Goal: Information Seeking & Learning: Learn about a topic

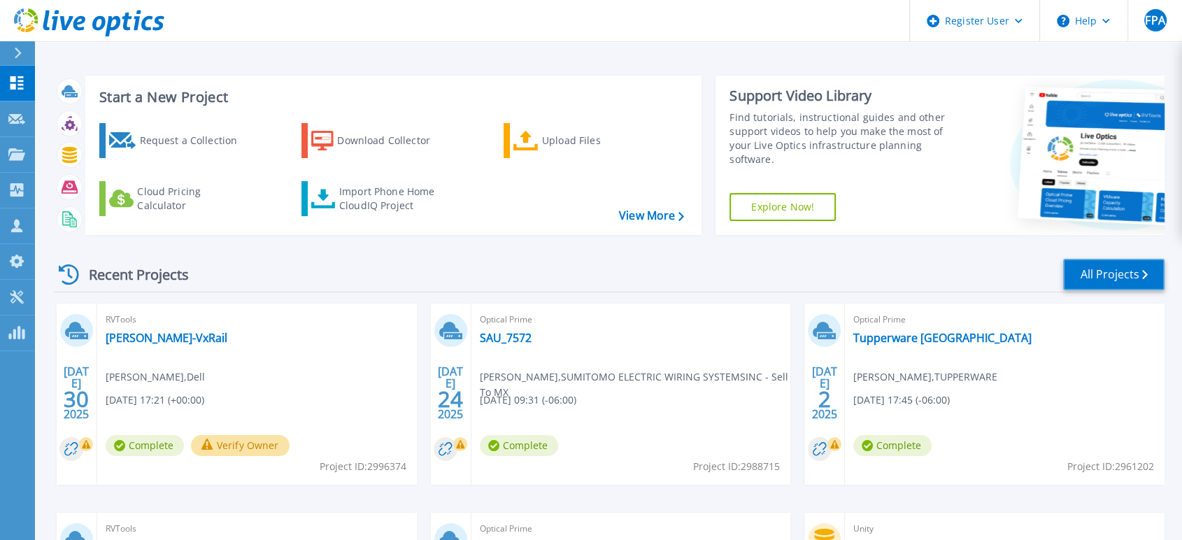
click at [1111, 278] on link "All Projects" at bounding box center [1113, 274] width 101 height 31
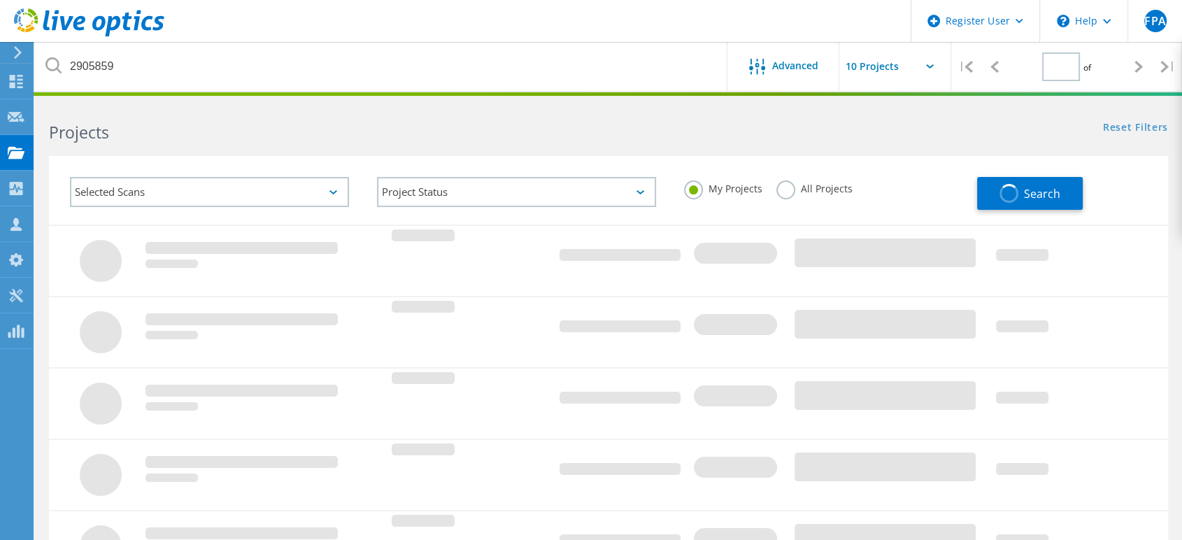
type input "1"
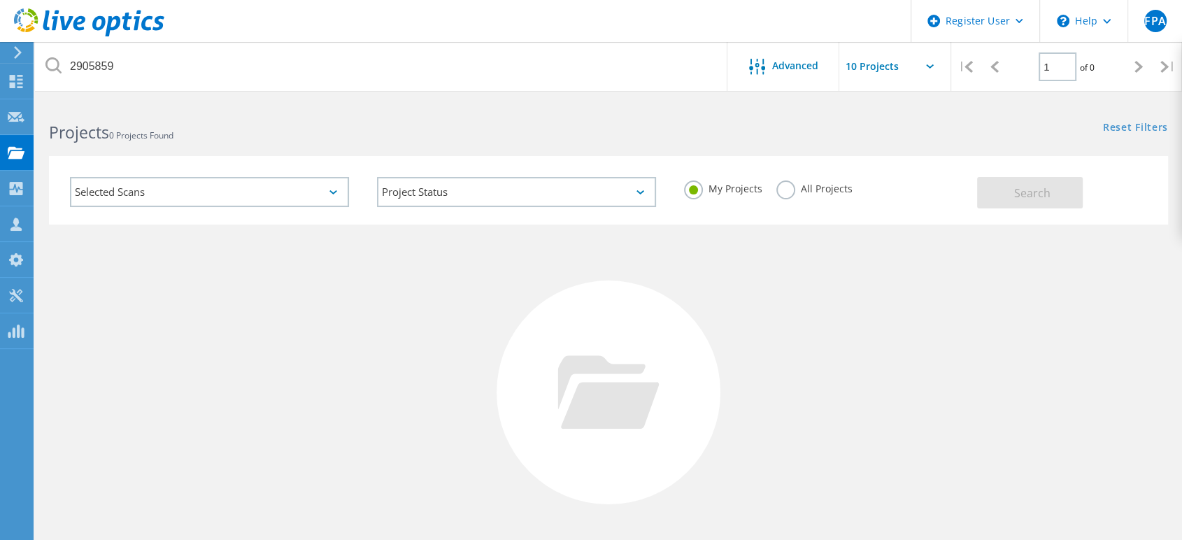
click at [786, 191] on label "All Projects" at bounding box center [814, 186] width 76 height 13
click at [0, 0] on input "All Projects" at bounding box center [0, 0] width 0 height 0
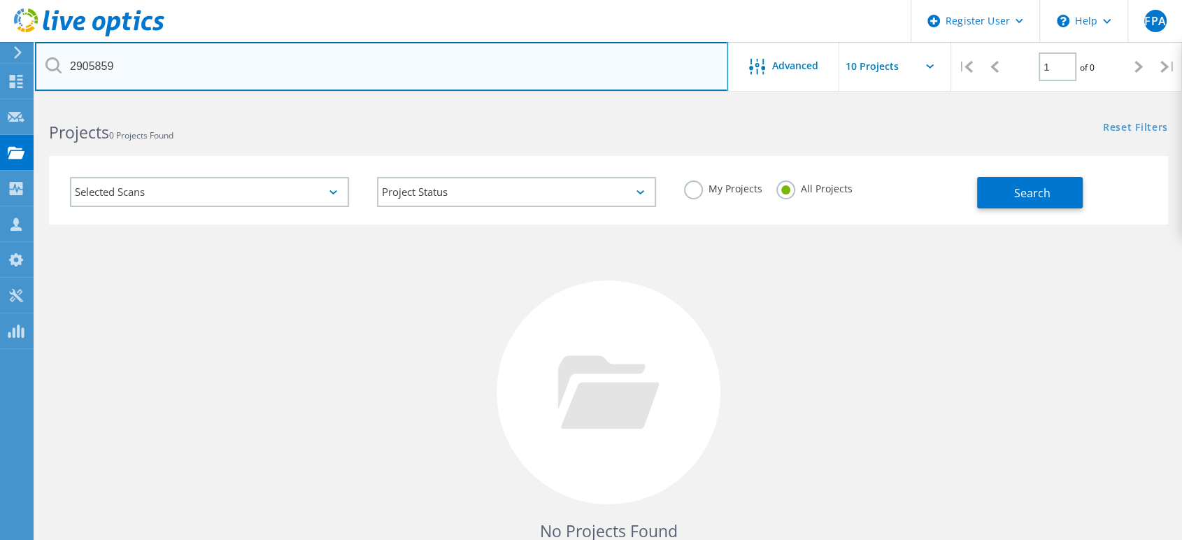
drag, startPoint x: 133, startPoint y: 72, endPoint x: 42, endPoint y: 69, distance: 91.0
click at [42, 69] on input "2905859" at bounding box center [381, 66] width 693 height 49
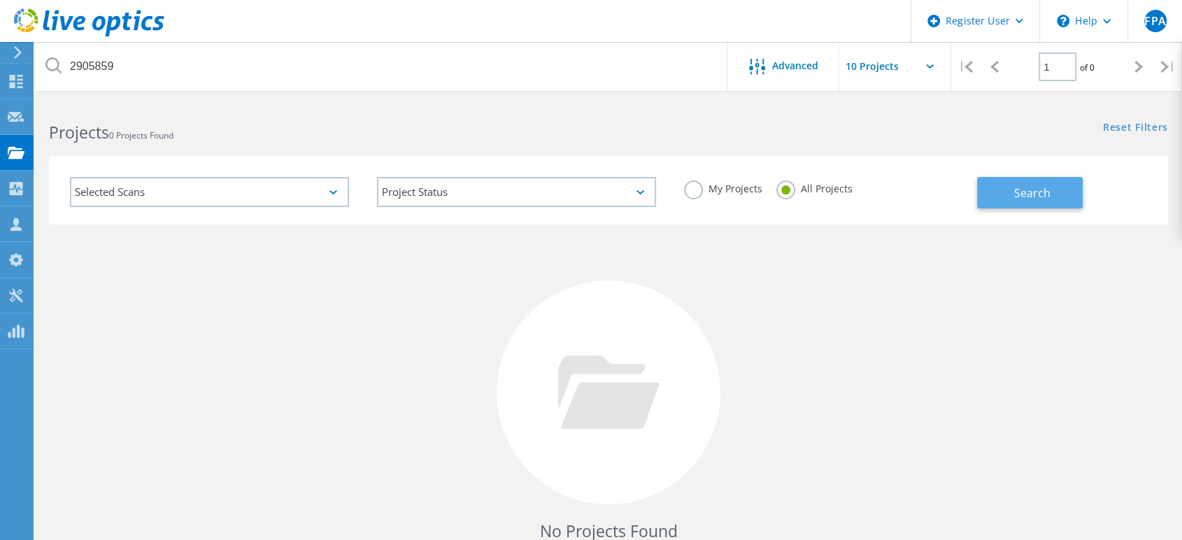
click at [1055, 199] on button "Search" at bounding box center [1030, 192] width 106 height 31
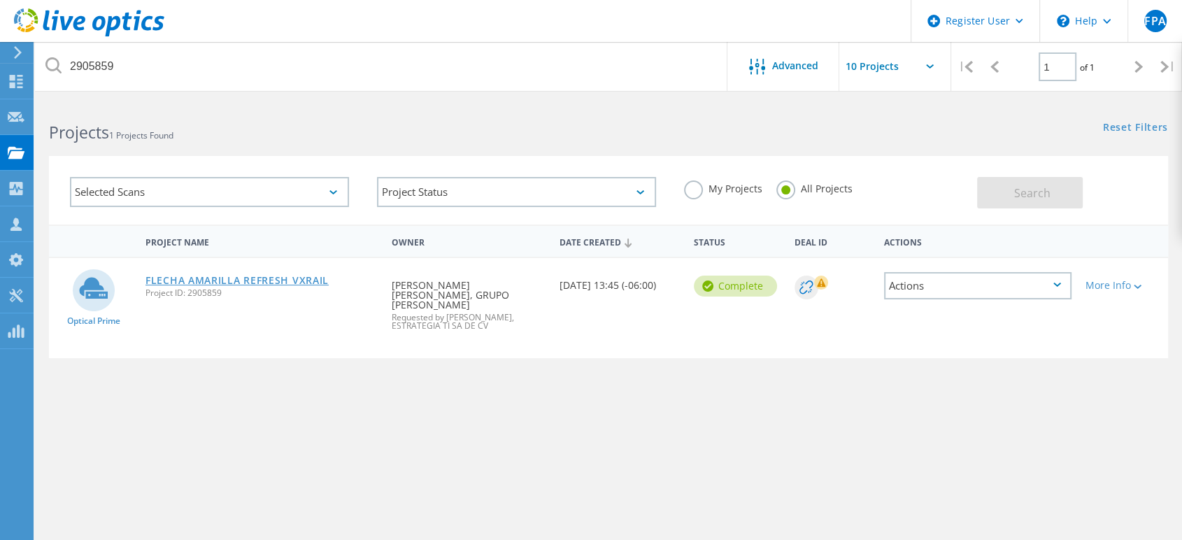
click at [271, 280] on link "FLECHA AMARILLA REFRESH VXRAIL" at bounding box center [236, 281] width 183 height 10
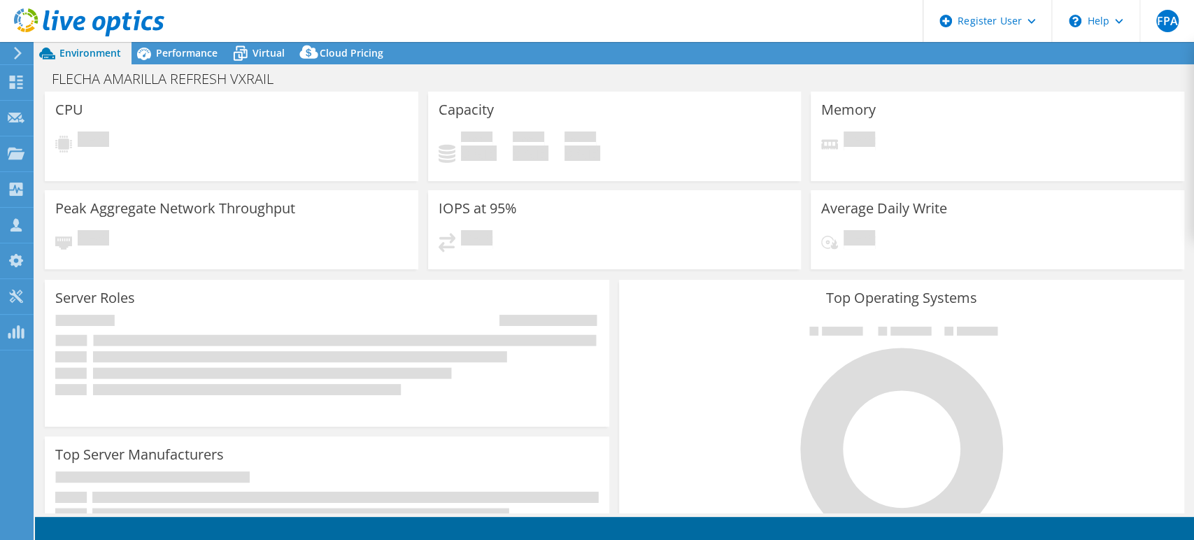
select select "USD"
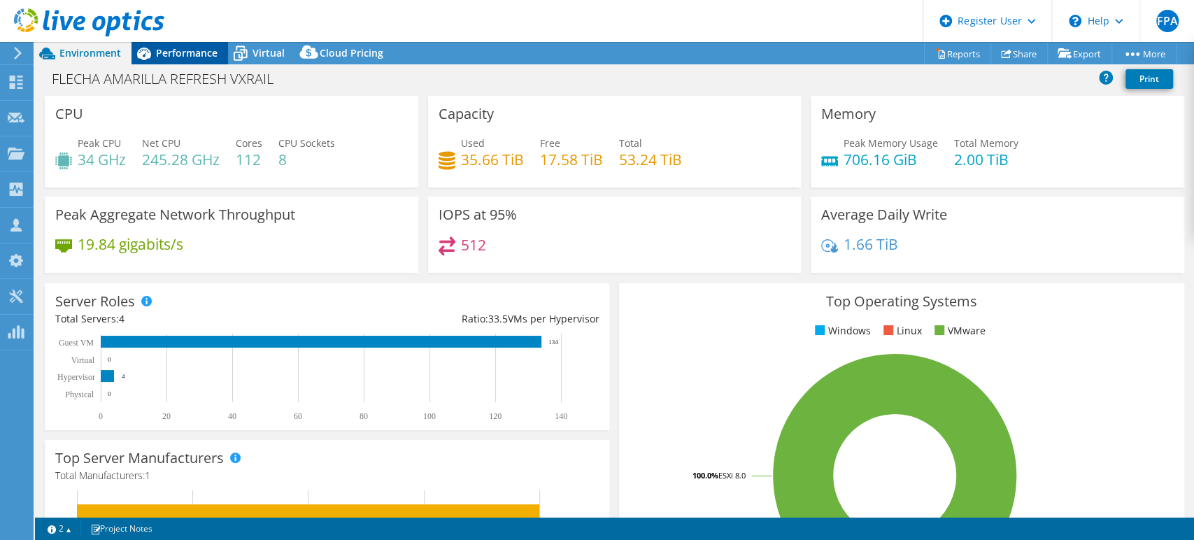
click at [199, 50] on span "Performance" at bounding box center [187, 52] width 62 height 13
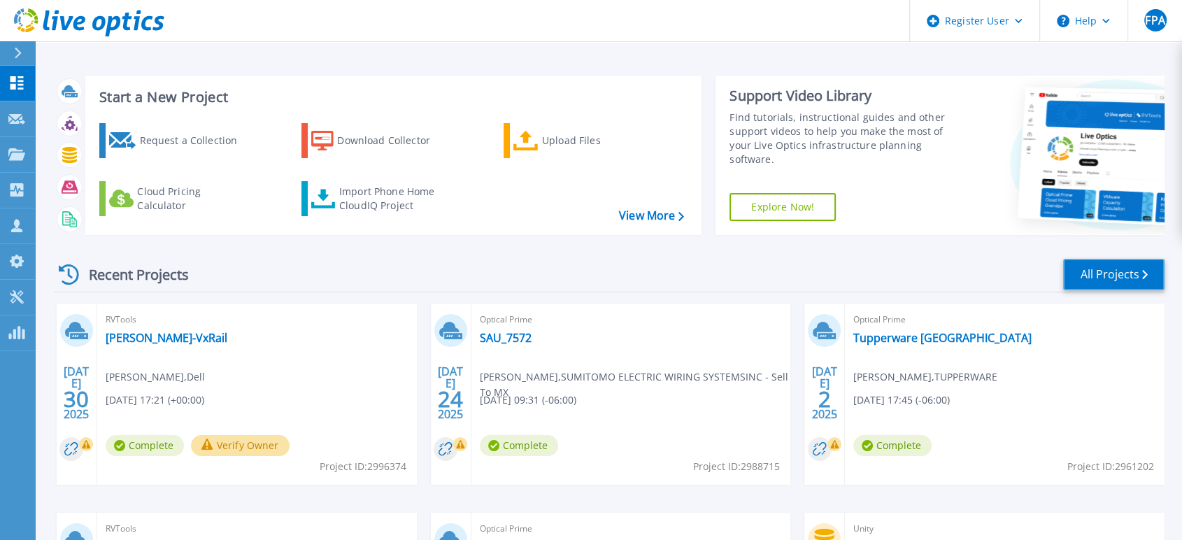
click at [1088, 281] on link "All Projects" at bounding box center [1113, 274] width 101 height 31
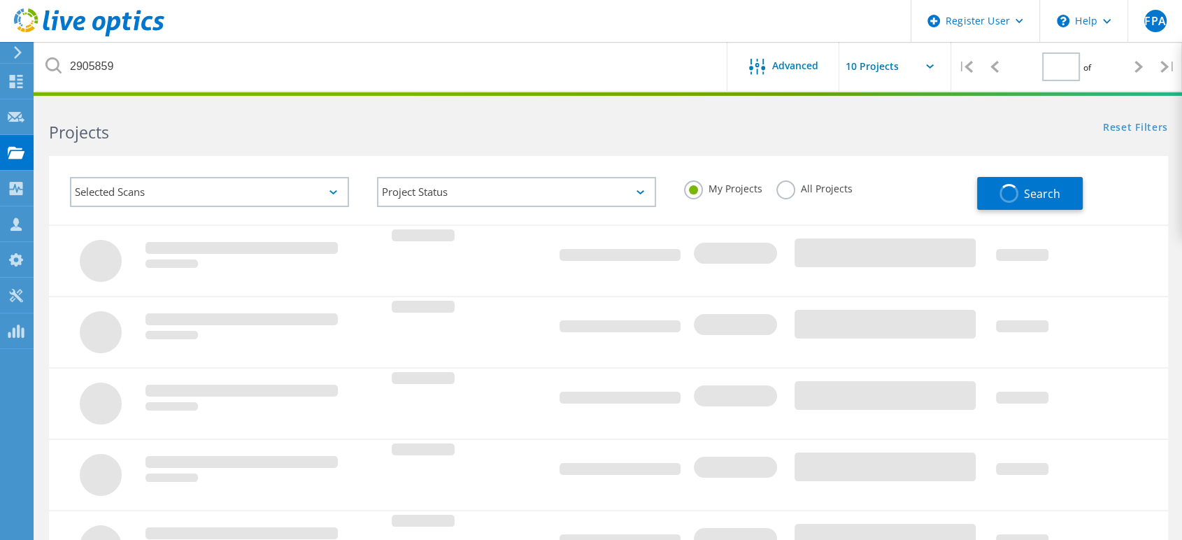
type input "1"
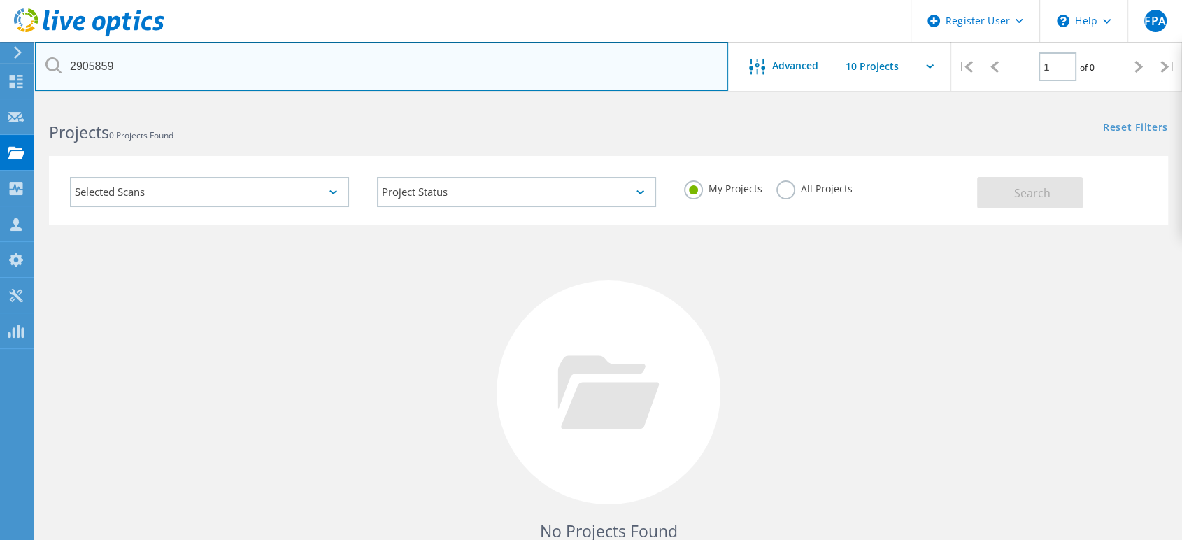
drag, startPoint x: 145, startPoint y: 71, endPoint x: 47, endPoint y: 71, distance: 98.6
click at [35, 69] on input "2905859" at bounding box center [381, 66] width 693 height 49
paste input "3021084"
type input "3021084"
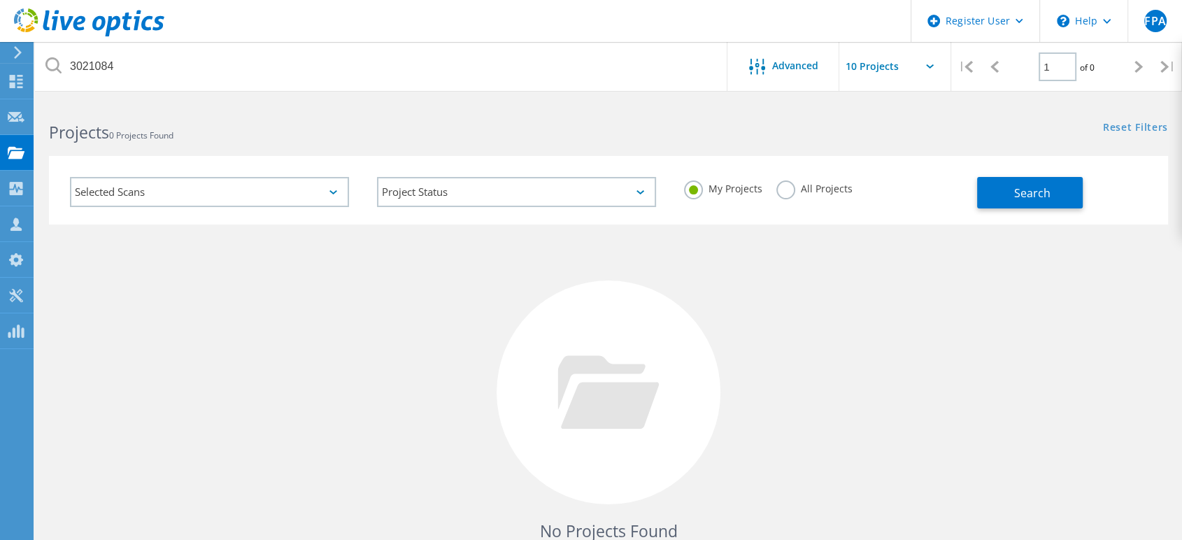
click at [785, 194] on label "All Projects" at bounding box center [814, 186] width 76 height 13
click at [0, 0] on input "All Projects" at bounding box center [0, 0] width 0 height 0
click at [1014, 185] on span "Search" at bounding box center [1032, 192] width 36 height 15
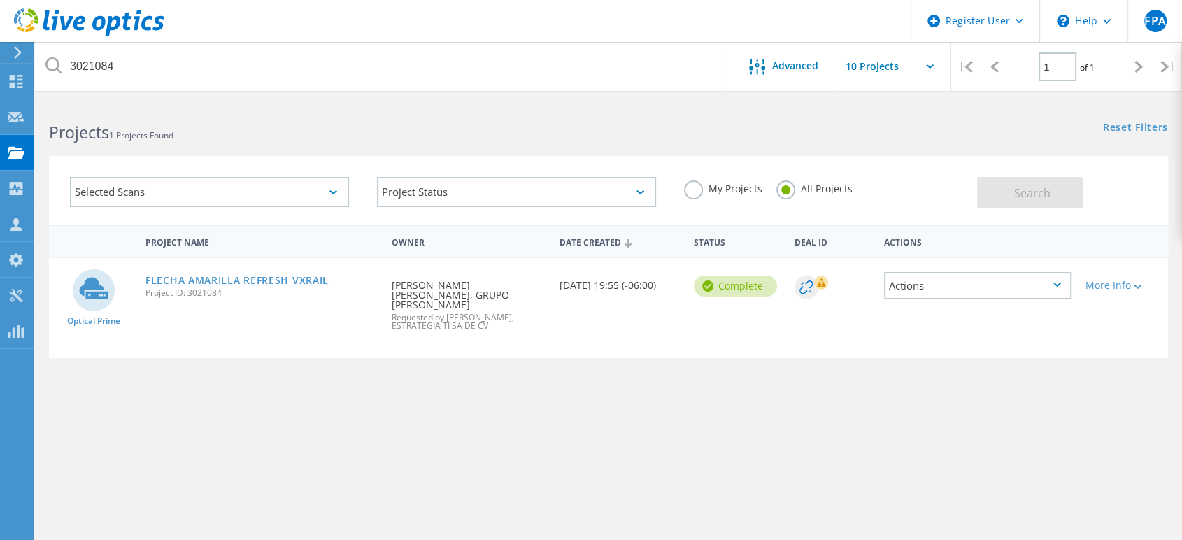
click at [227, 280] on link "FLECHA AMARILLA REFRESH VXRAIL" at bounding box center [236, 281] width 183 height 10
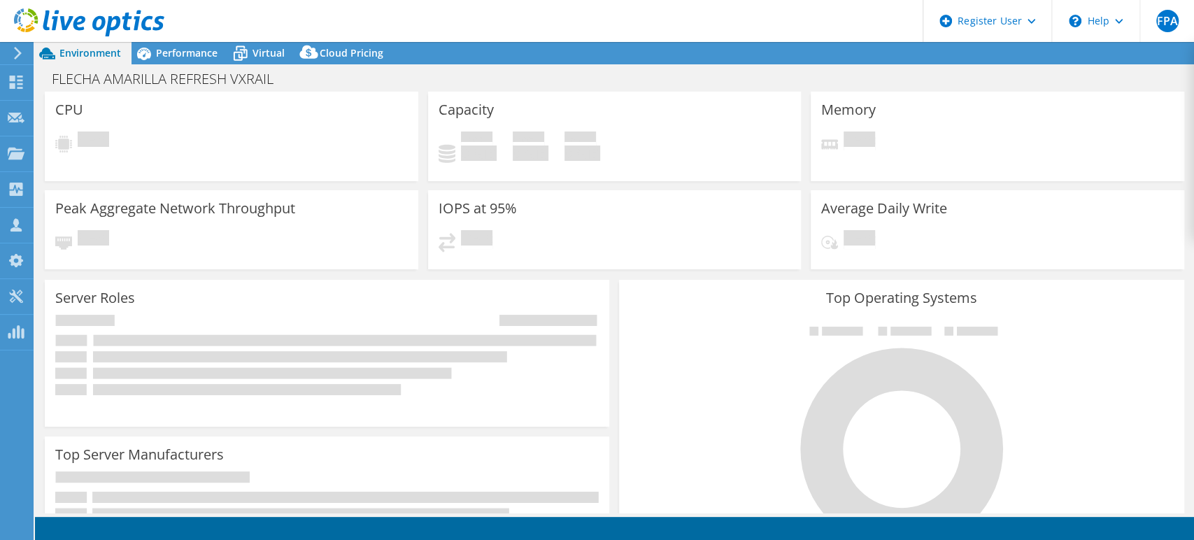
select select "USD"
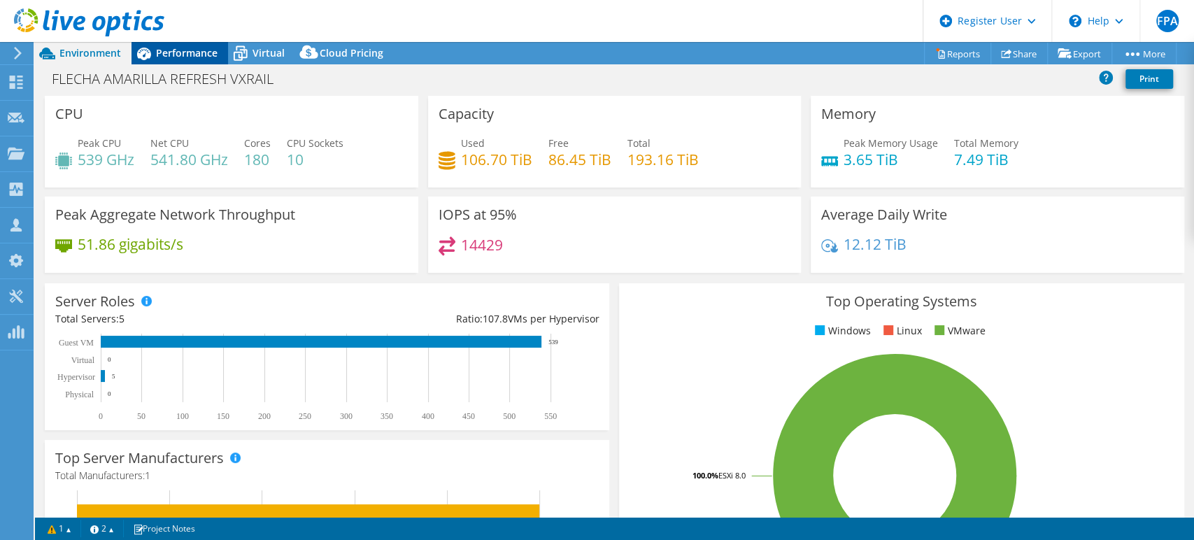
click at [197, 57] on span "Performance" at bounding box center [187, 52] width 62 height 13
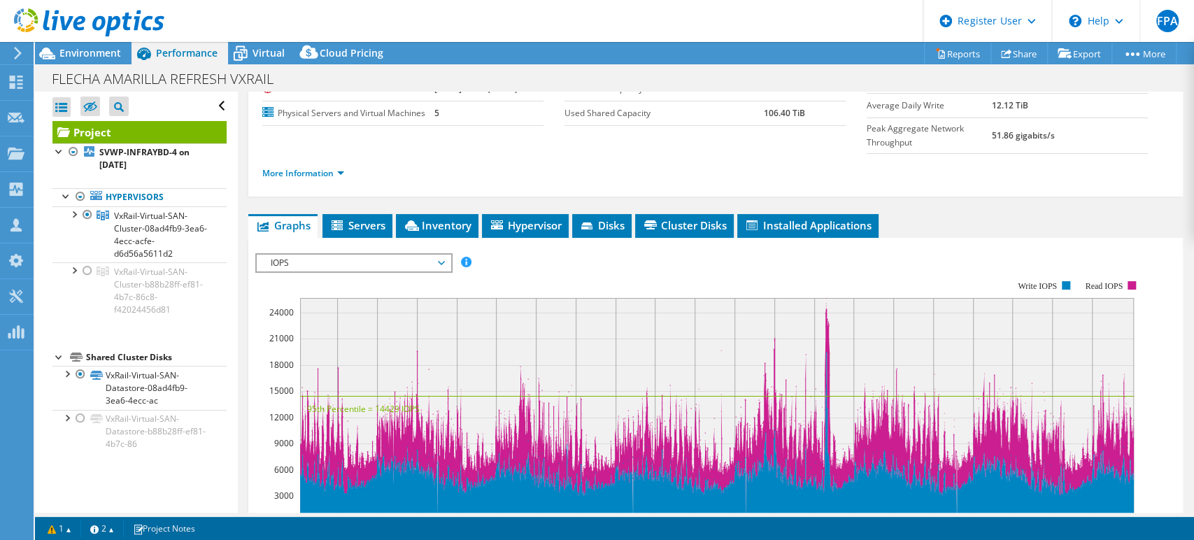
scroll to position [155, 0]
drag, startPoint x: 442, startPoint y: 189, endPoint x: 486, endPoint y: 192, distance: 44.2
click at [446, 218] on span "Inventory" at bounding box center [437, 225] width 69 height 14
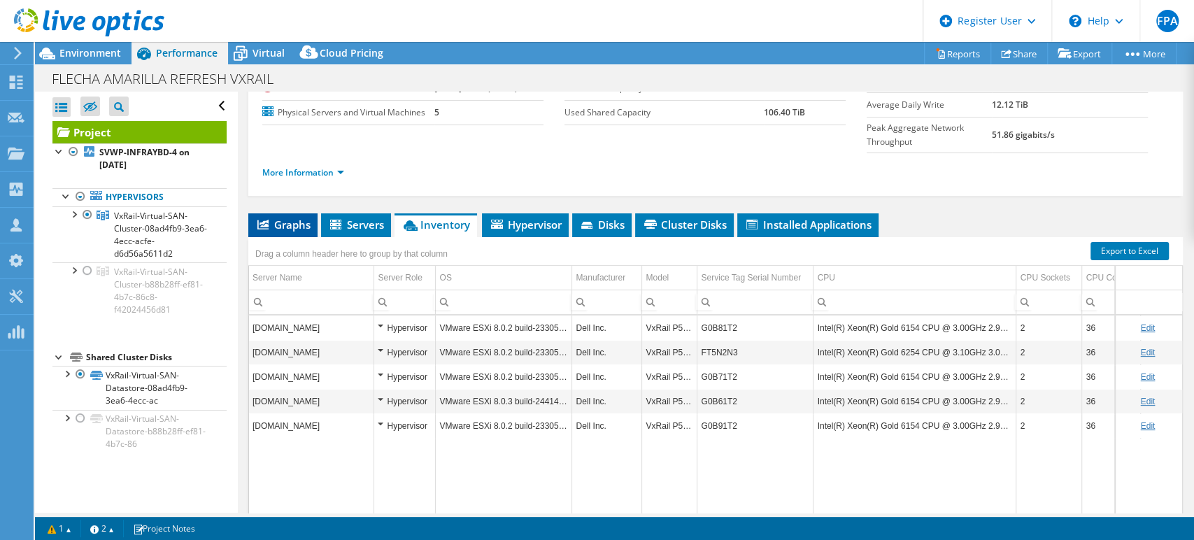
click at [274, 218] on span "Graphs" at bounding box center [282, 225] width 55 height 14
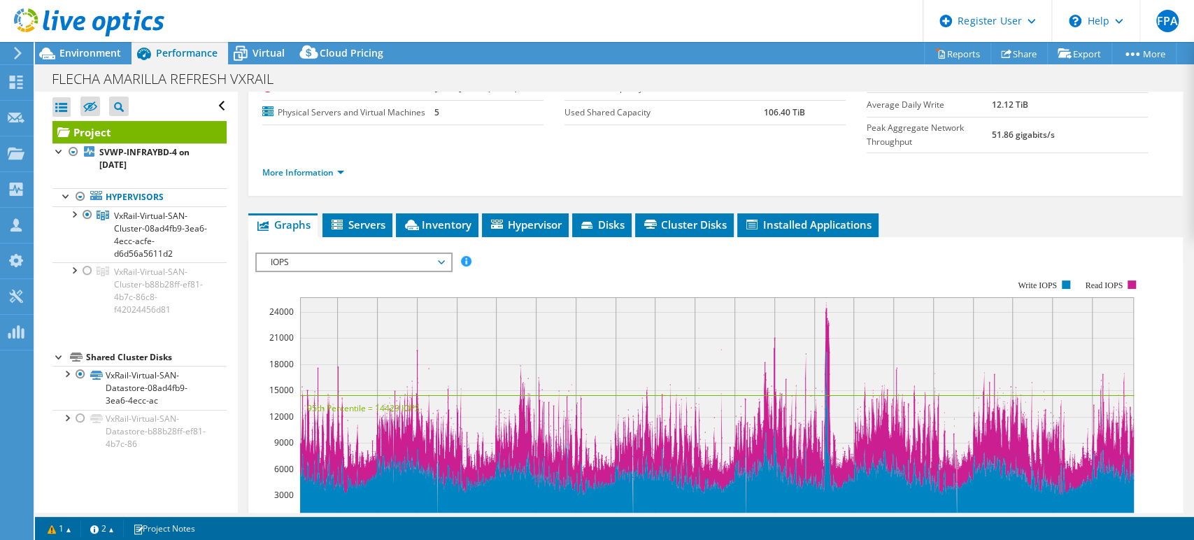
click at [443, 254] on span "IOPS" at bounding box center [354, 262] width 194 height 17
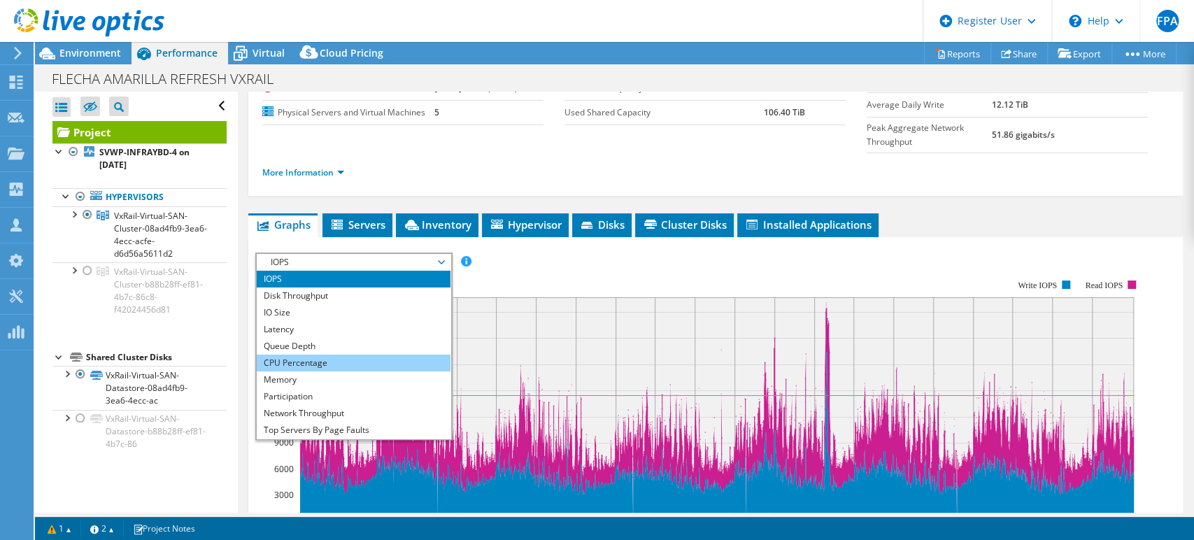
click at [344, 355] on li "CPU Percentage" at bounding box center [354, 363] width 194 height 17
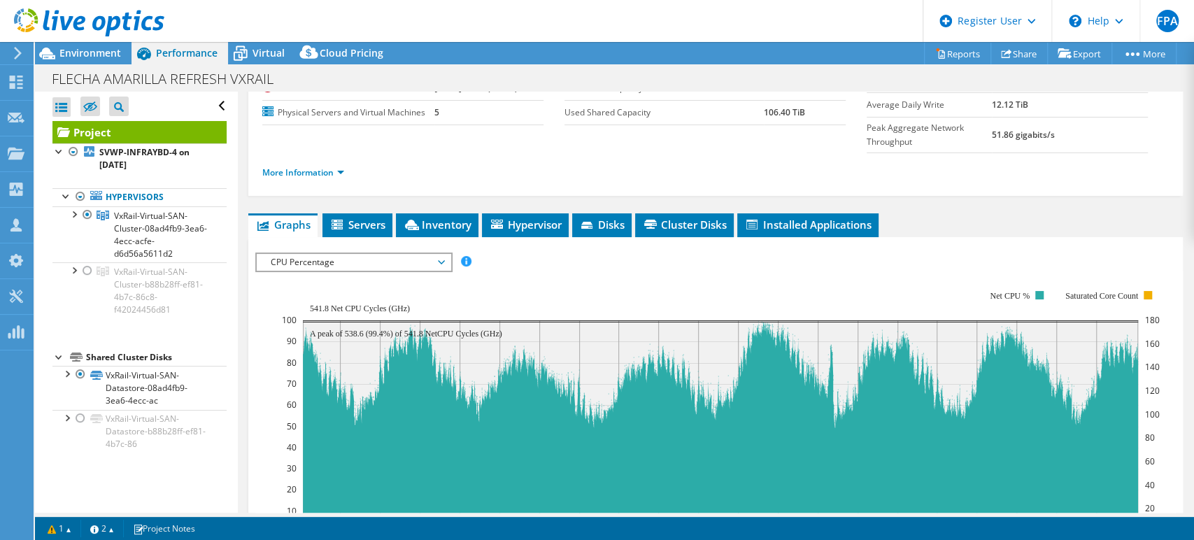
click at [440, 254] on span "CPU Percentage" at bounding box center [354, 262] width 180 height 17
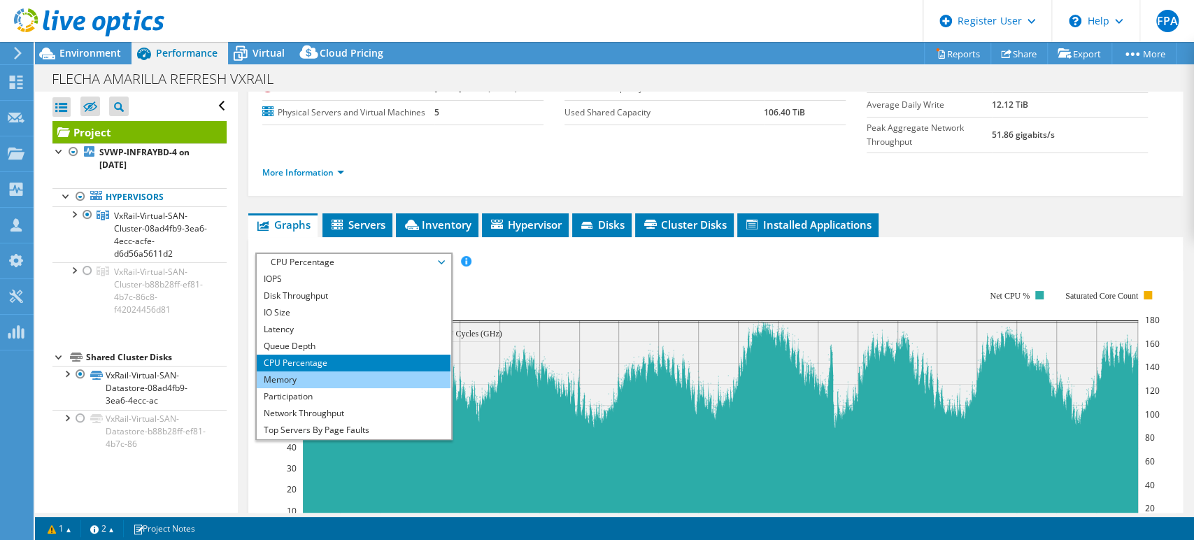
click at [319, 371] on li "Memory" at bounding box center [354, 379] width 194 height 17
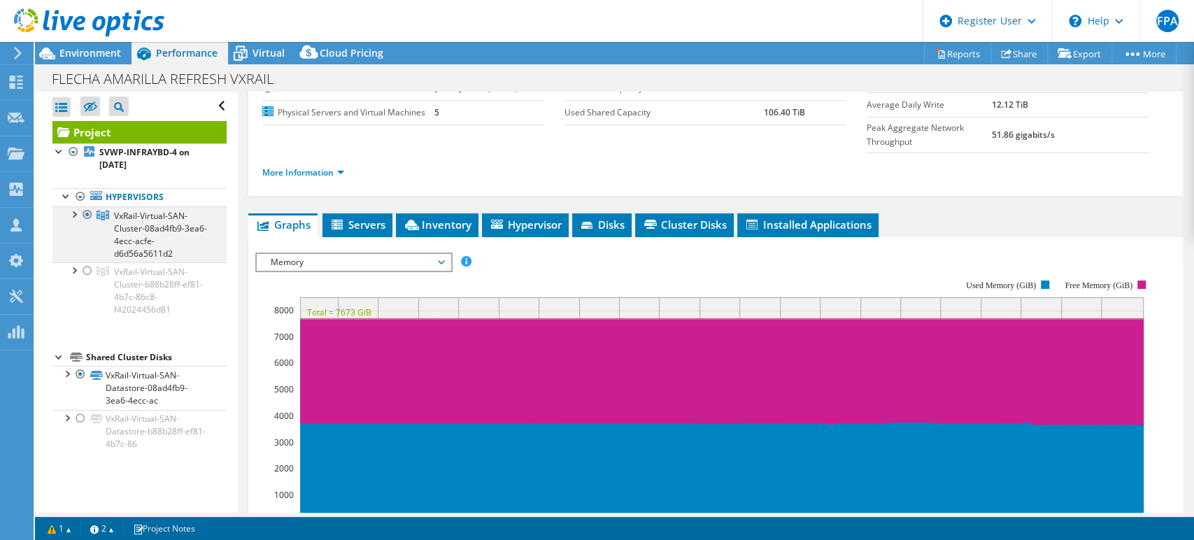
click at [71, 217] on div at bounding box center [73, 213] width 14 height 14
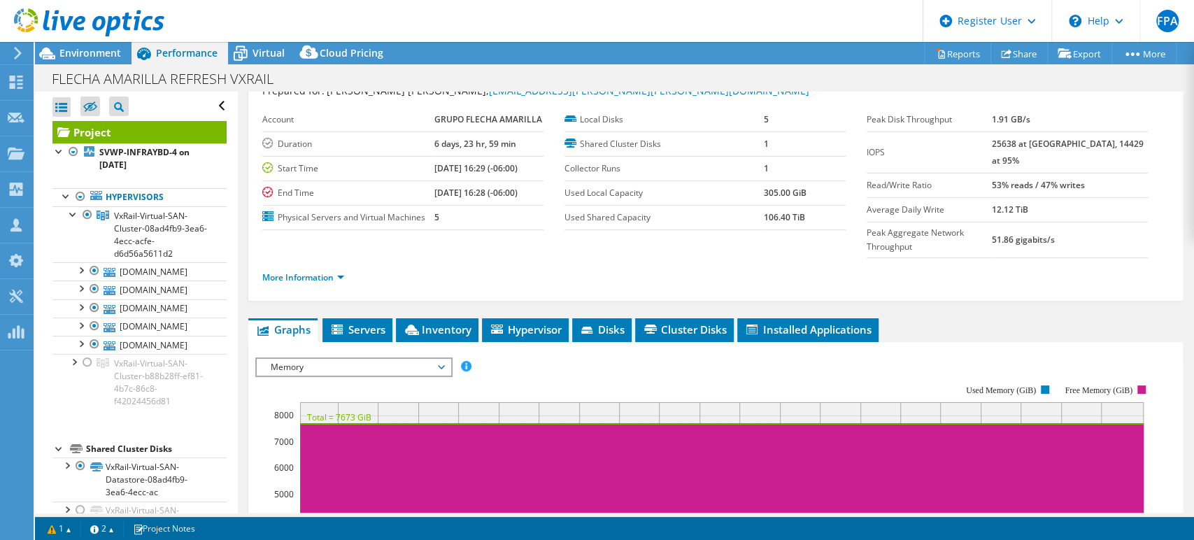
scroll to position [0, 0]
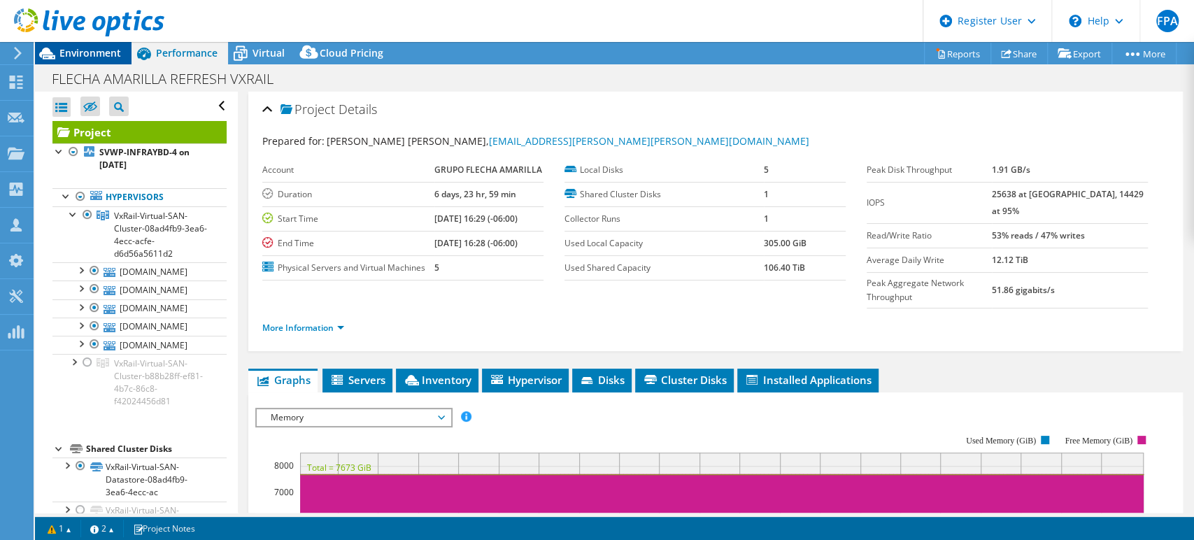
click at [111, 53] on span "Environment" at bounding box center [90, 52] width 62 height 13
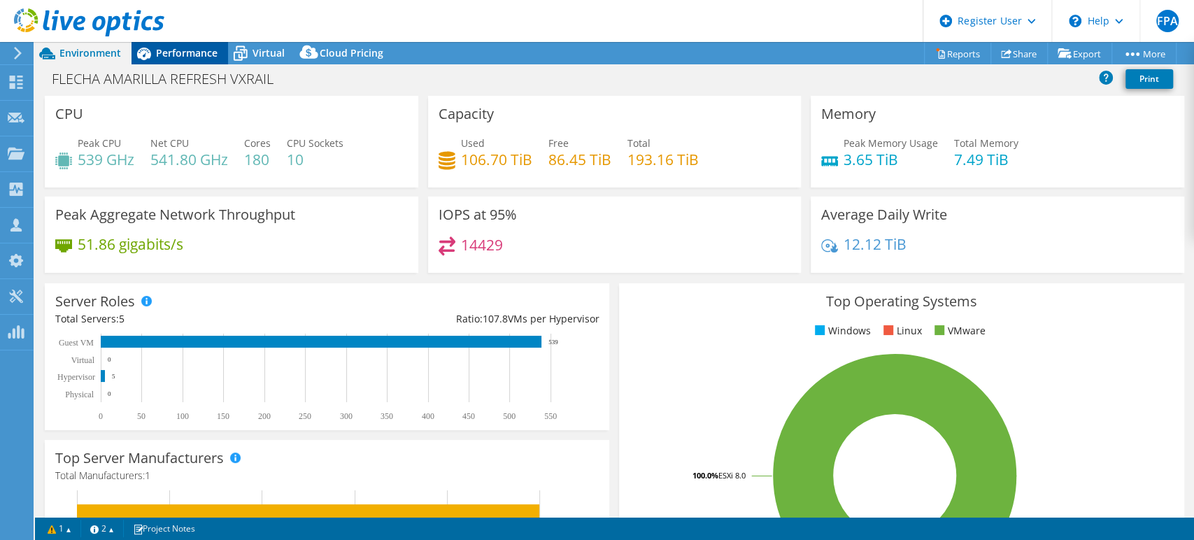
click at [208, 55] on span "Performance" at bounding box center [187, 52] width 62 height 13
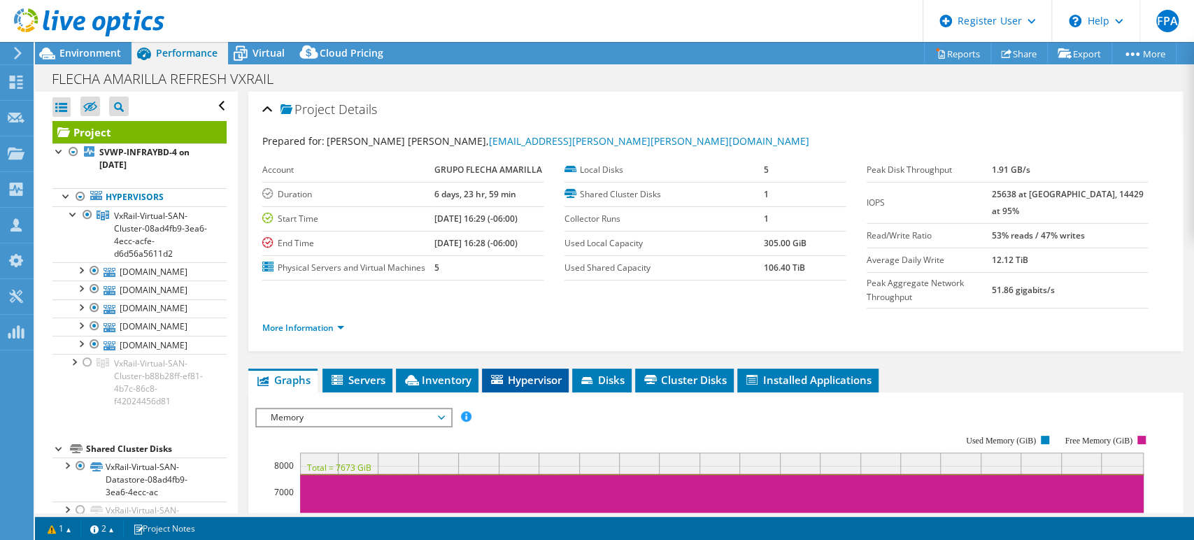
drag, startPoint x: 454, startPoint y: 348, endPoint x: 540, endPoint y: 350, distance: 86.1
click at [453, 373] on span "Inventory" at bounding box center [437, 380] width 69 height 14
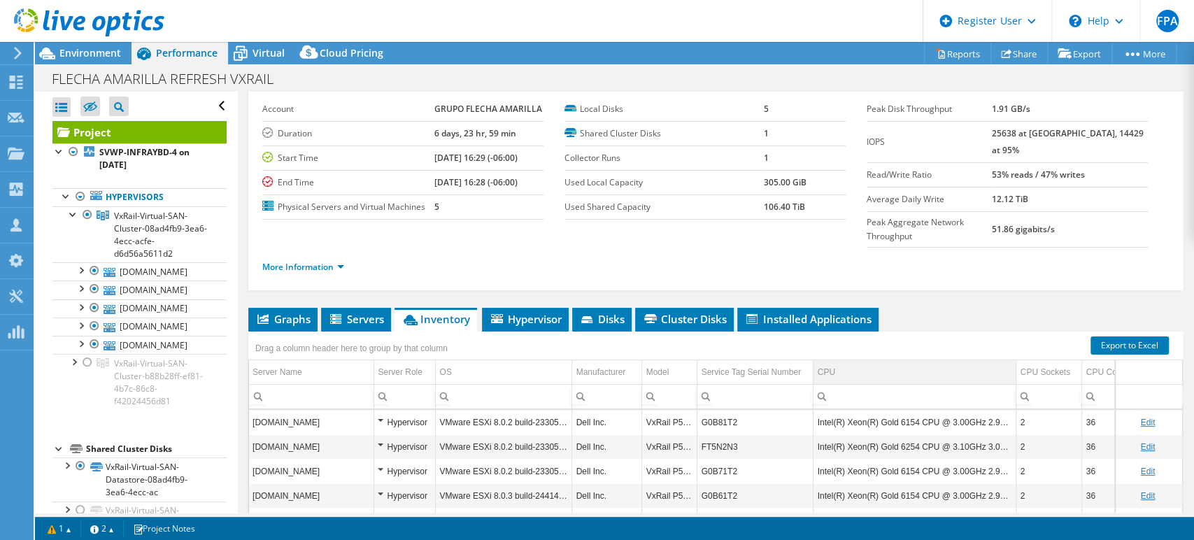
scroll to position [78, 0]
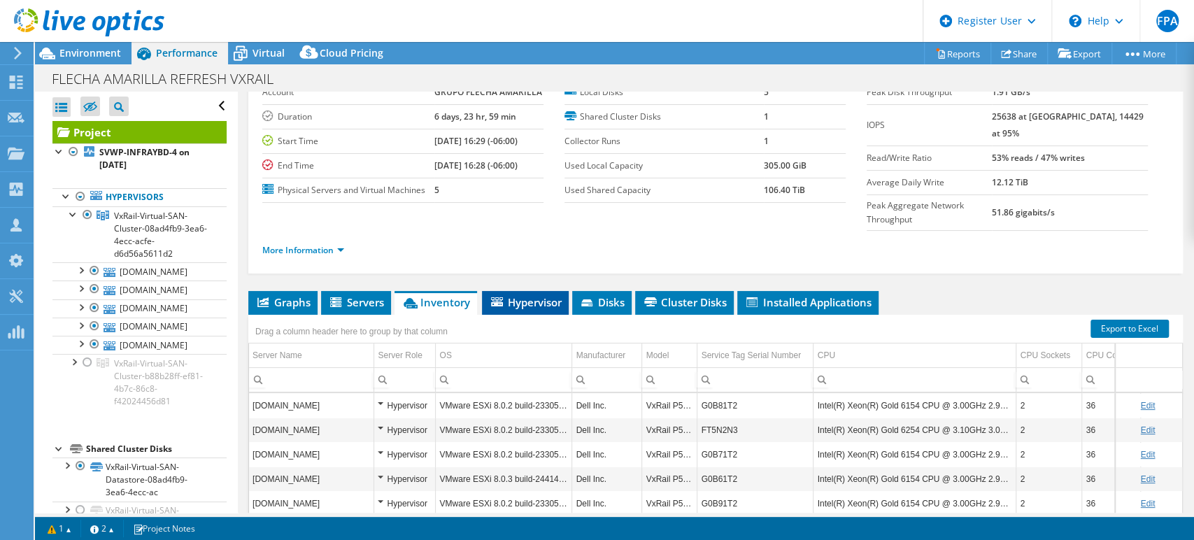
click at [562, 295] on span "Hypervisor" at bounding box center [525, 302] width 73 height 14
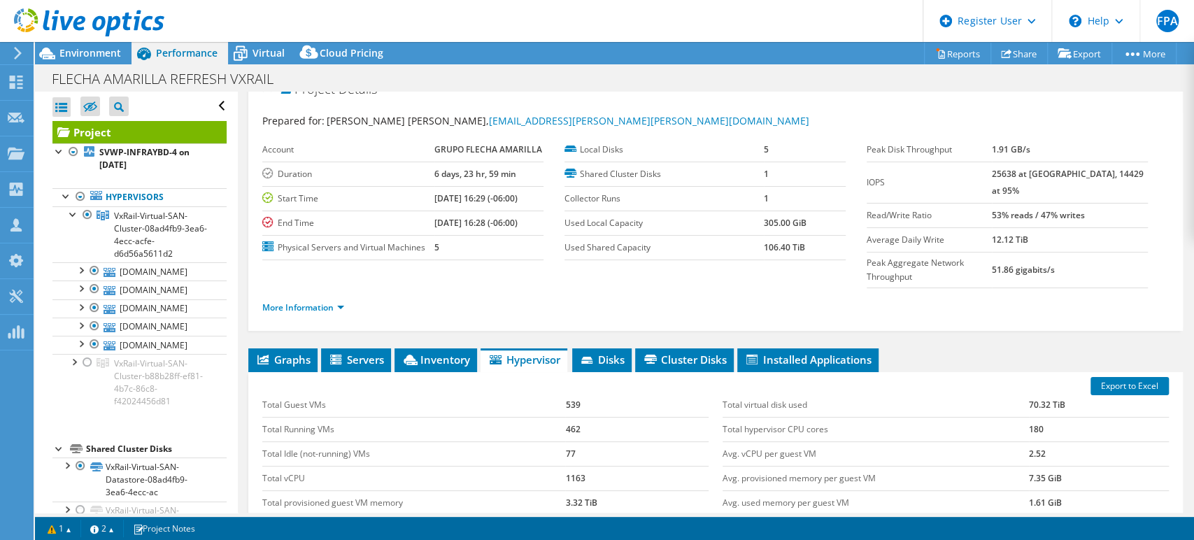
scroll to position [0, 0]
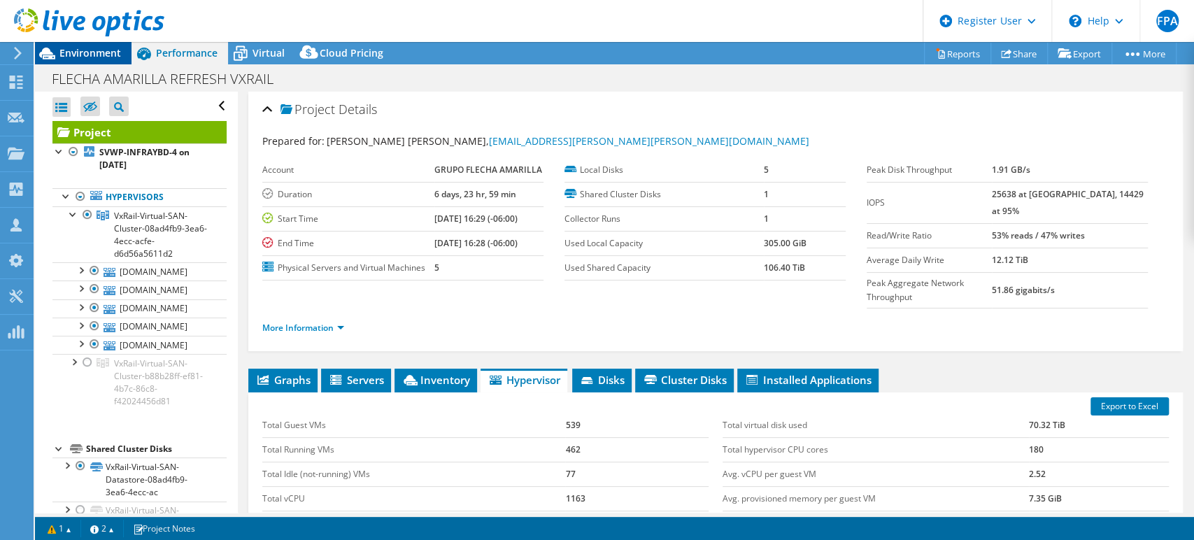
click at [74, 54] on span "Environment" at bounding box center [90, 52] width 62 height 13
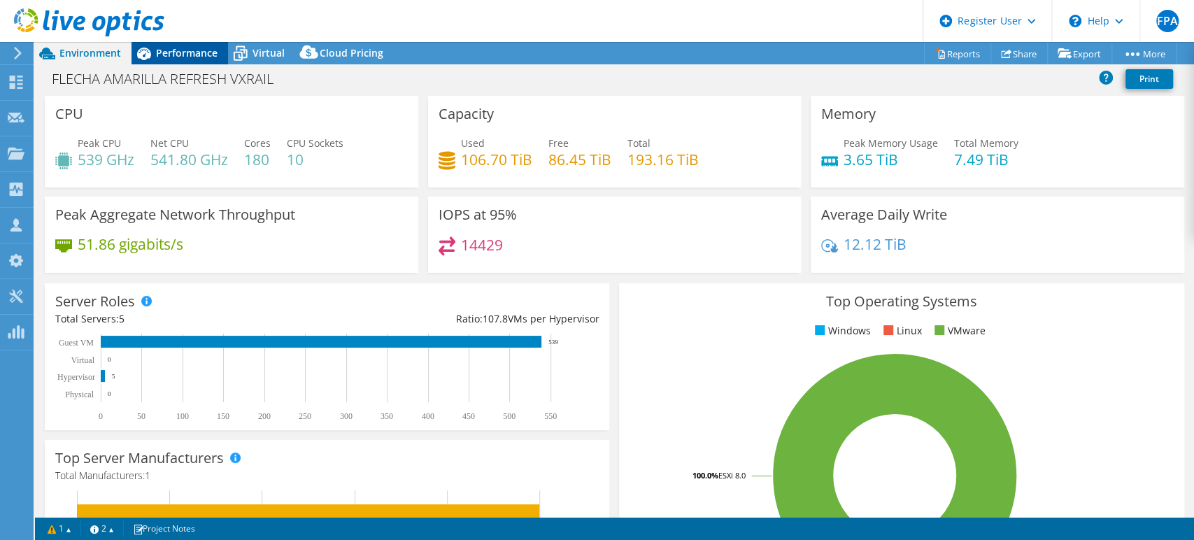
click at [208, 61] on div "Performance" at bounding box center [179, 53] width 97 height 22
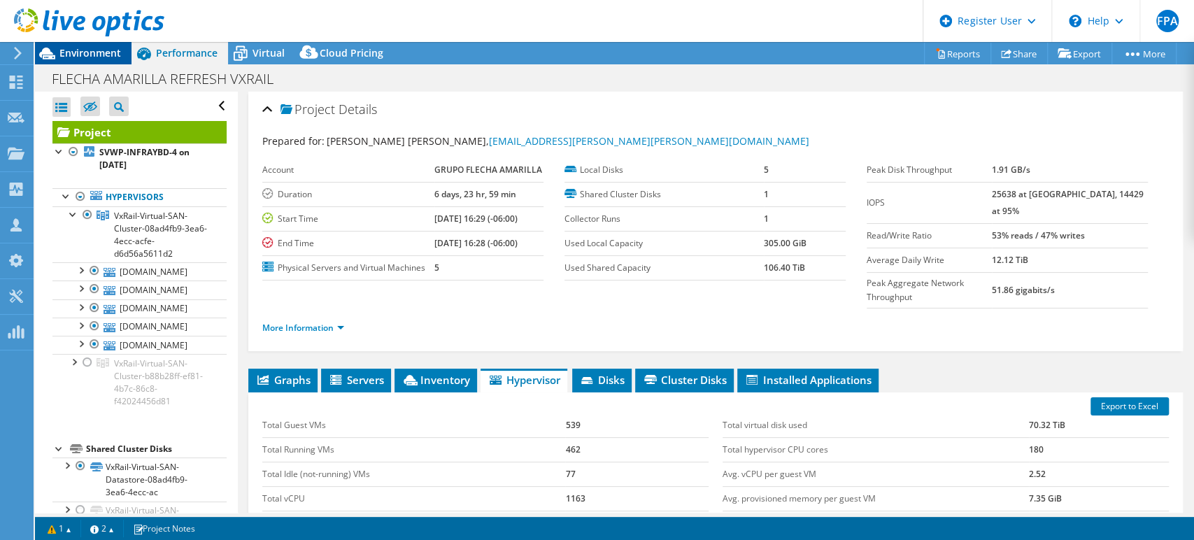
click at [108, 56] on span "Environment" at bounding box center [90, 52] width 62 height 13
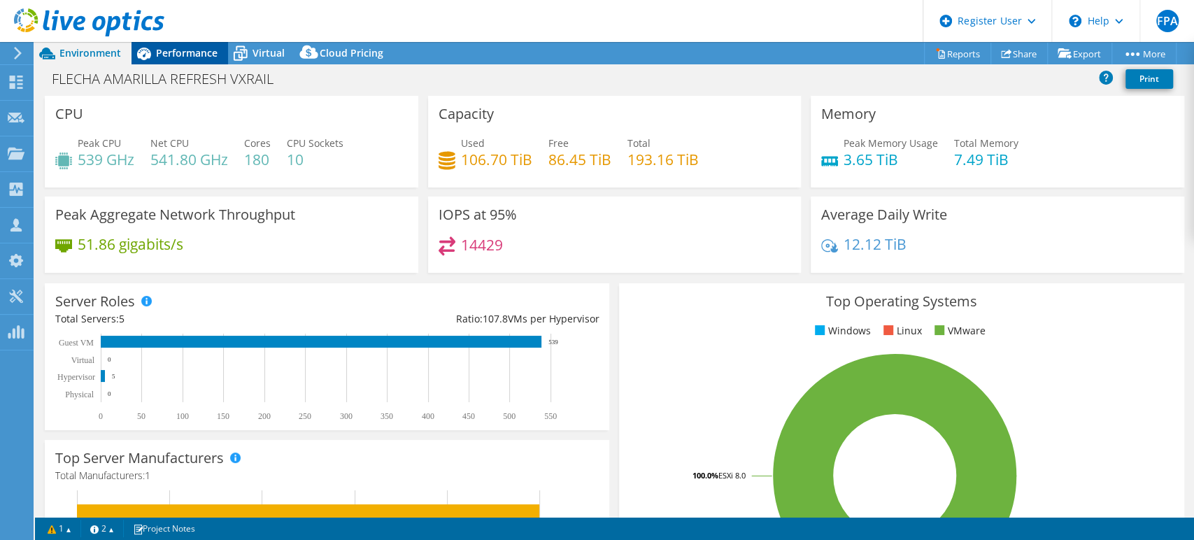
click at [188, 46] on span "Performance" at bounding box center [187, 52] width 62 height 13
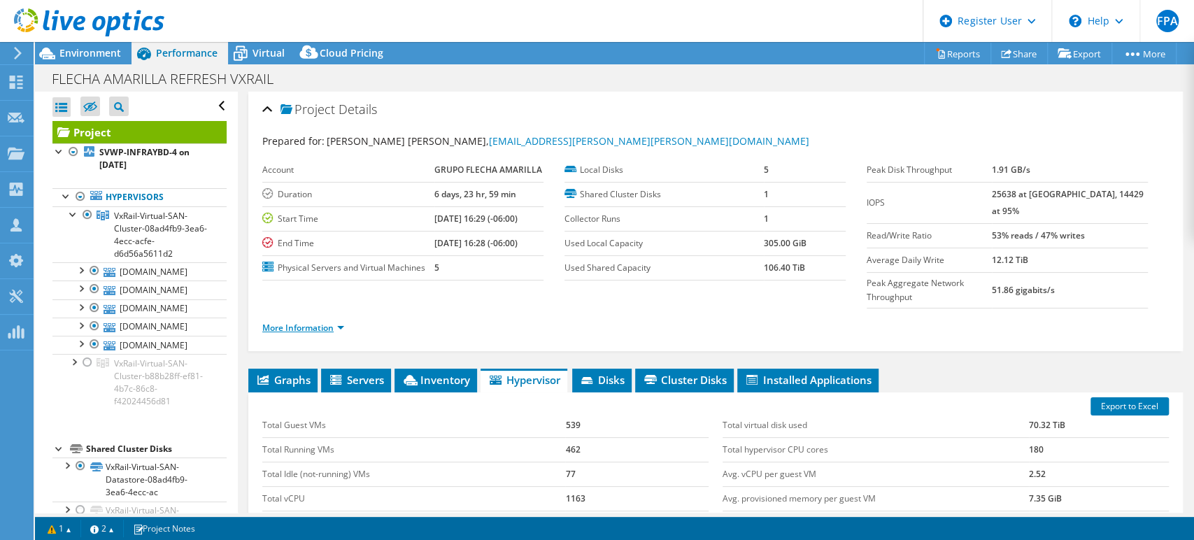
click at [341, 322] on link "More Information" at bounding box center [303, 328] width 82 height 12
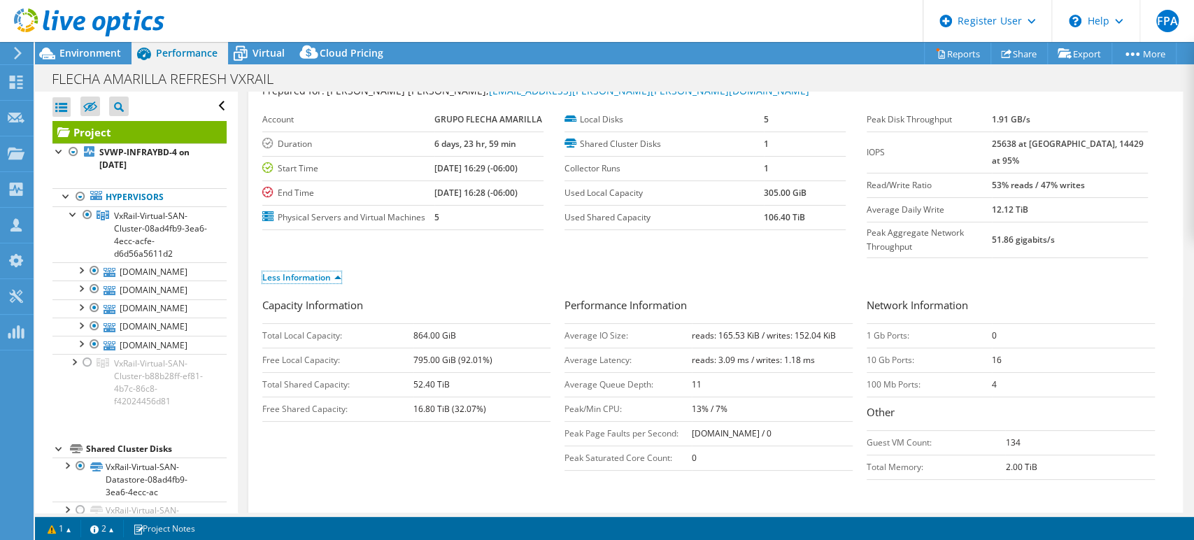
scroll to position [78, 0]
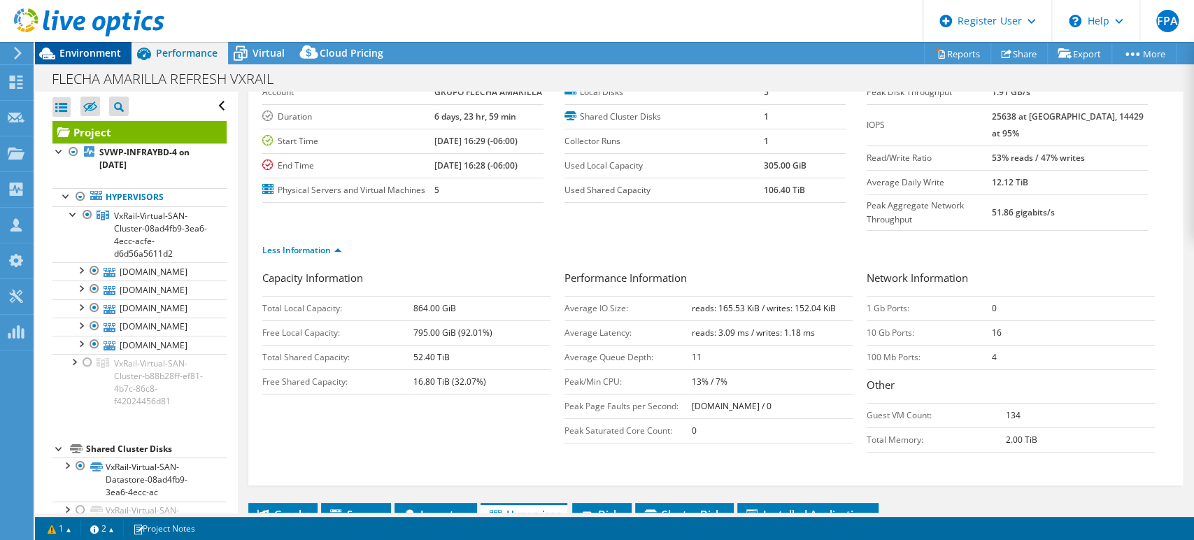
click at [115, 57] on span "Environment" at bounding box center [90, 52] width 62 height 13
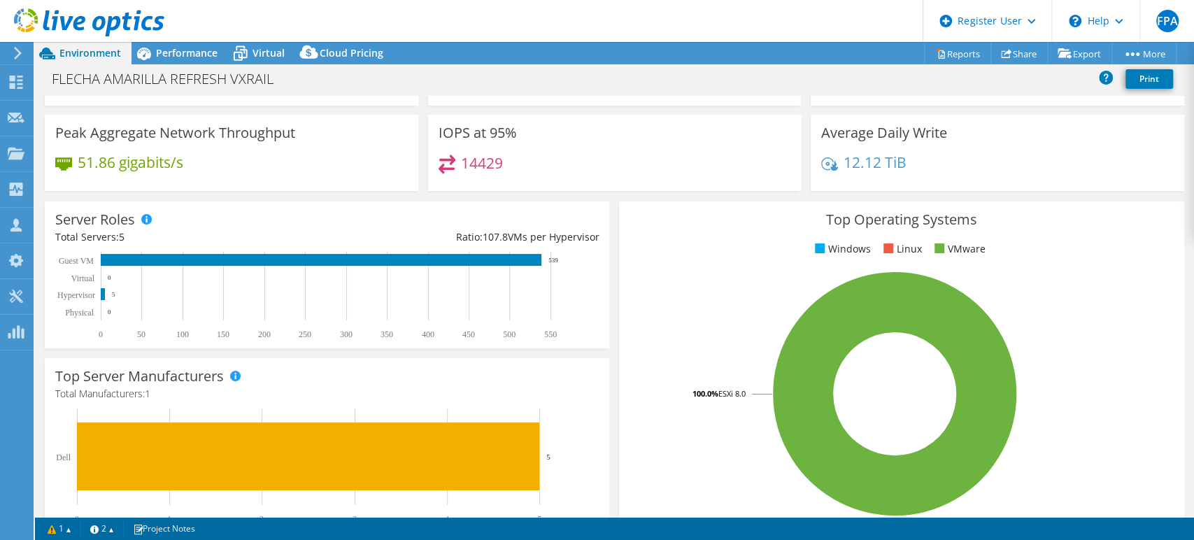
scroll to position [0, 0]
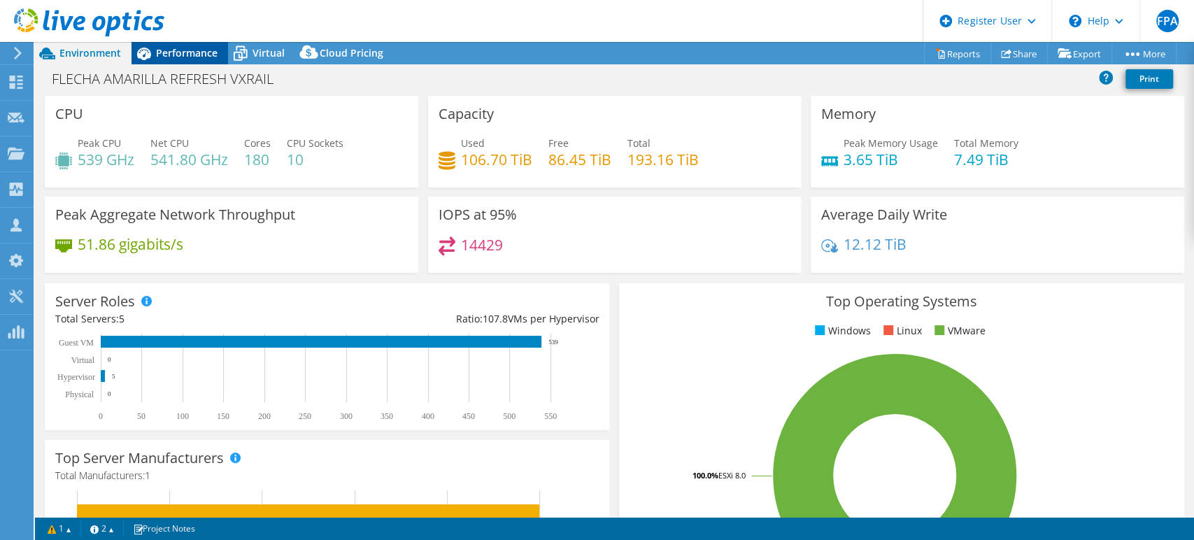
click at [201, 57] on span "Performance" at bounding box center [187, 52] width 62 height 13
